Goal: Task Accomplishment & Management: Manage account settings

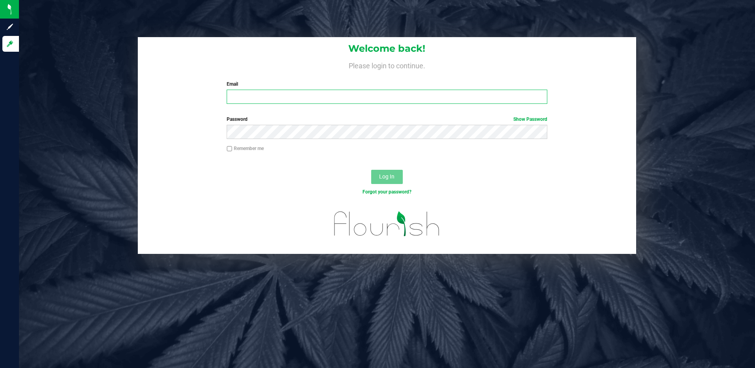
click at [290, 95] on input "Email" at bounding box center [387, 97] width 320 height 14
type input "[EMAIL_ADDRESS][DOMAIN_NAME]"
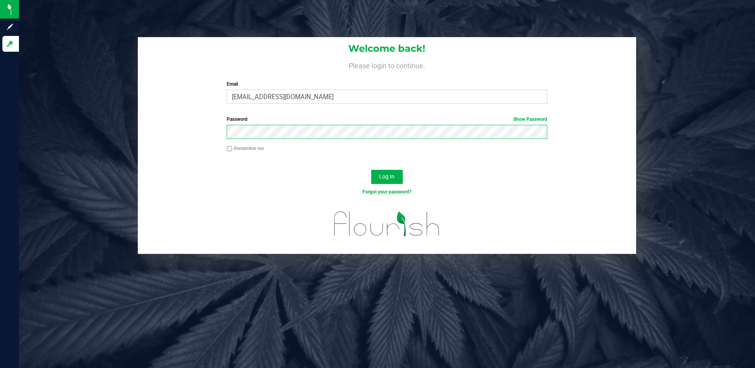
click at [371, 170] on button "Log In" at bounding box center [387, 177] width 32 height 14
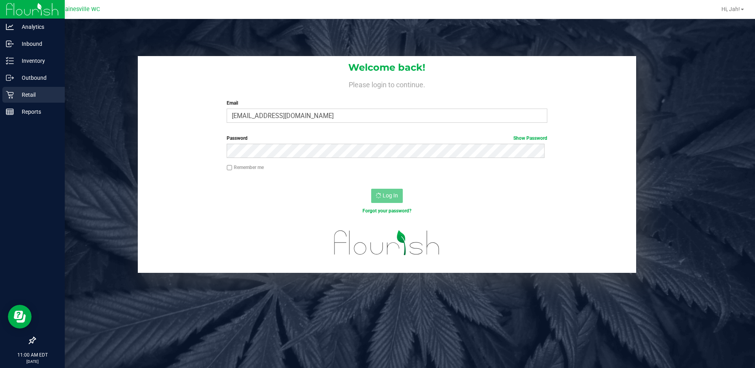
click at [10, 100] on div "Retail" at bounding box center [33, 95] width 62 height 16
